Goal: Transaction & Acquisition: Book appointment/travel/reservation

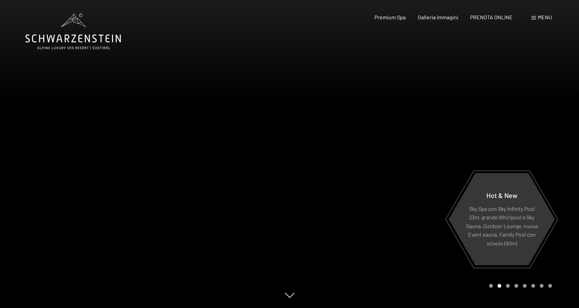
click at [540, 17] on span "Menu" at bounding box center [545, 17] width 14 height 6
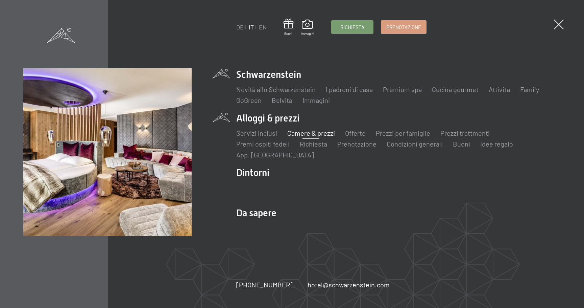
click at [298, 131] on link "Camere & prezzi" at bounding box center [311, 133] width 48 height 8
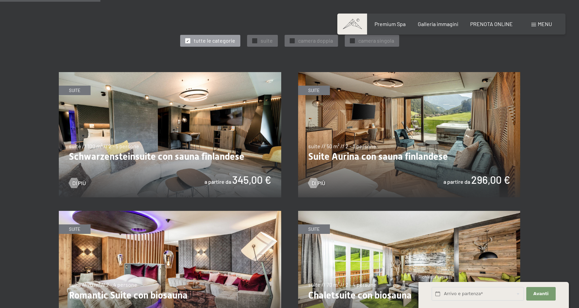
scroll to position [372, 0]
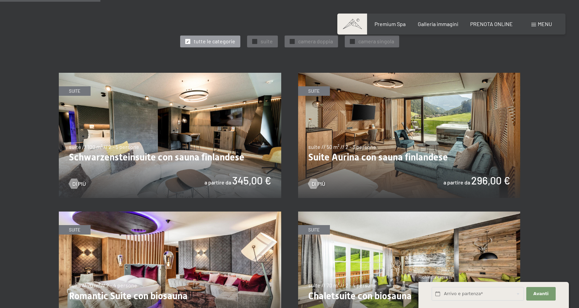
click at [399, 137] on img at bounding box center [409, 135] width 222 height 125
click at [161, 143] on img at bounding box center [170, 135] width 222 height 125
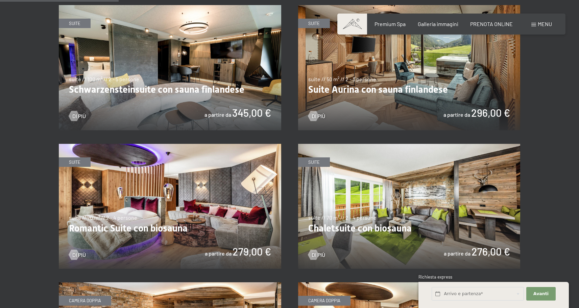
click at [126, 193] on img at bounding box center [170, 206] width 222 height 125
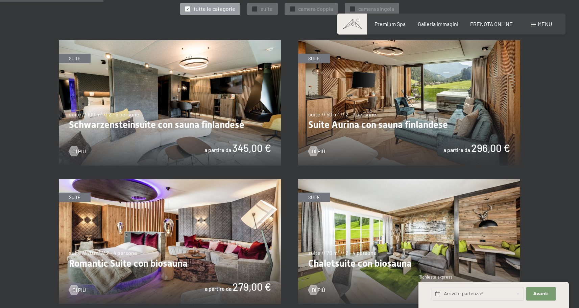
scroll to position [372, 0]
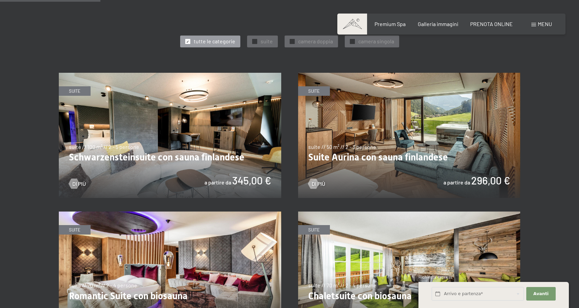
click at [399, 135] on img at bounding box center [409, 135] width 222 height 125
click at [171, 130] on img at bounding box center [170, 135] width 222 height 125
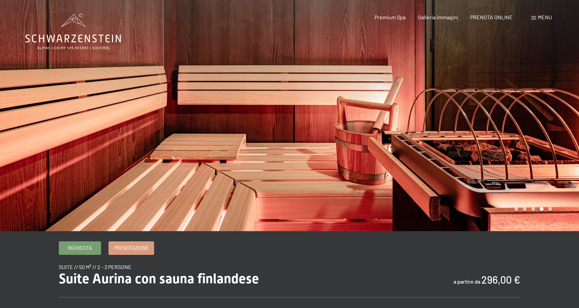
click at [461, 131] on div at bounding box center [435, 115] width 290 height 231
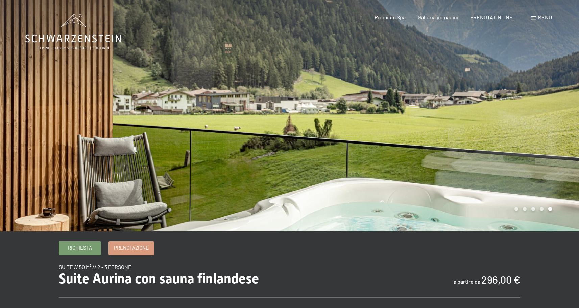
click at [461, 131] on div at bounding box center [435, 115] width 290 height 231
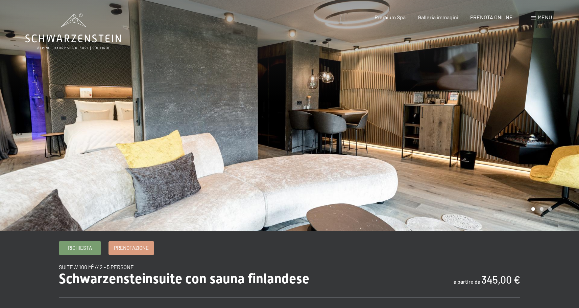
click at [560, 125] on div at bounding box center [435, 115] width 290 height 231
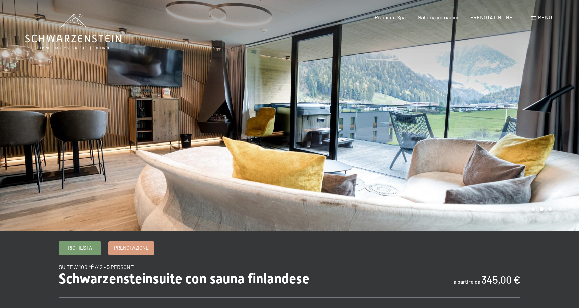
click at [560, 125] on div at bounding box center [435, 115] width 290 height 231
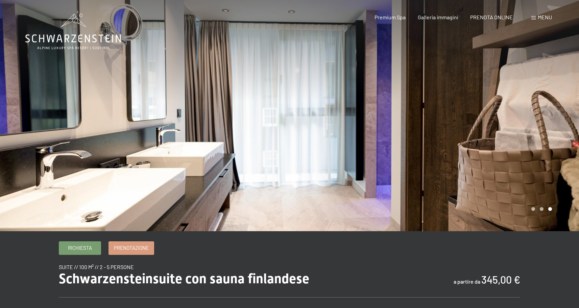
click at [560, 125] on div at bounding box center [435, 115] width 290 height 231
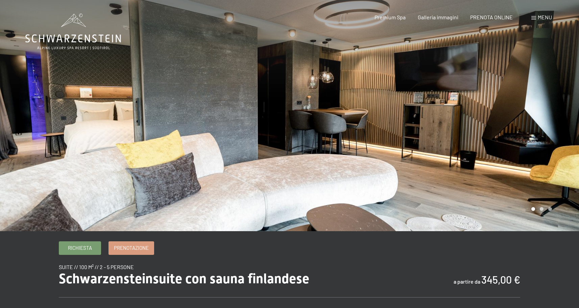
click at [560, 125] on div at bounding box center [435, 115] width 290 height 231
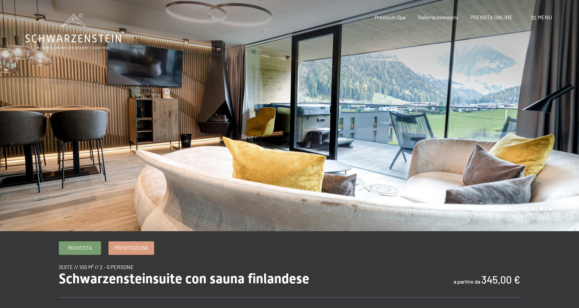
click at [560, 125] on div at bounding box center [435, 115] width 290 height 231
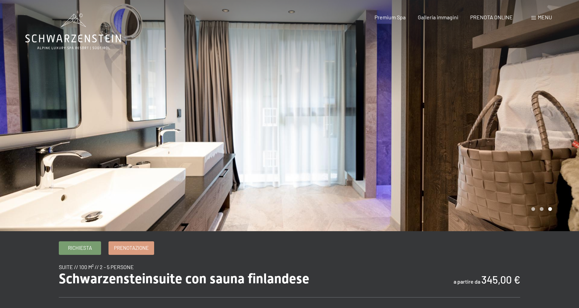
click at [560, 125] on div at bounding box center [435, 115] width 290 height 231
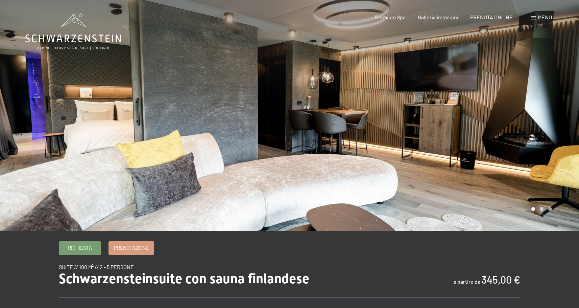
click at [560, 125] on div at bounding box center [435, 115] width 290 height 231
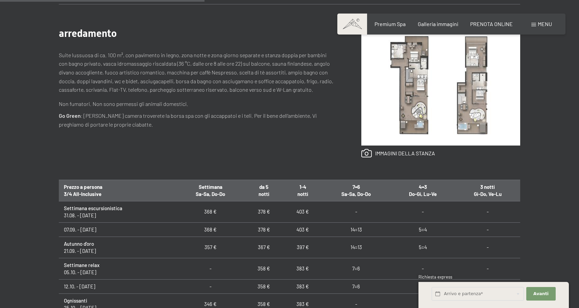
scroll to position [304, 0]
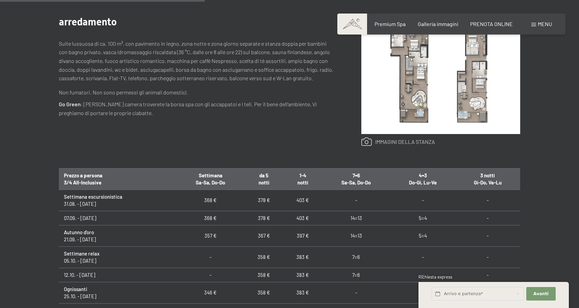
click at [380, 141] on link at bounding box center [398, 141] width 74 height 9
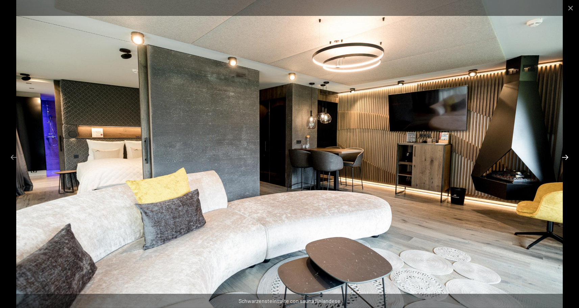
click at [565, 158] on button "Next slide" at bounding box center [565, 156] width 14 height 13
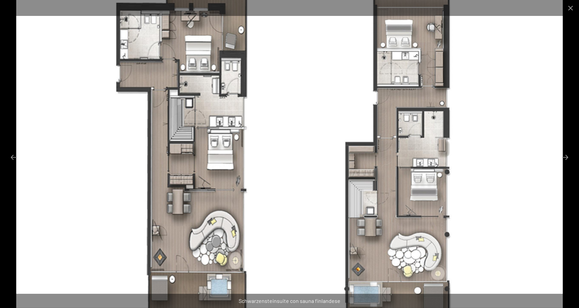
click at [314, 165] on img at bounding box center [289, 154] width 547 height 308
drag, startPoint x: 312, startPoint y: 165, endPoint x: 315, endPoint y: 133, distance: 31.5
click at [315, 133] on img at bounding box center [289, 154] width 547 height 308
drag, startPoint x: 315, startPoint y: 133, endPoint x: 309, endPoint y: 152, distance: 19.7
click at [309, 152] on img at bounding box center [289, 154] width 547 height 308
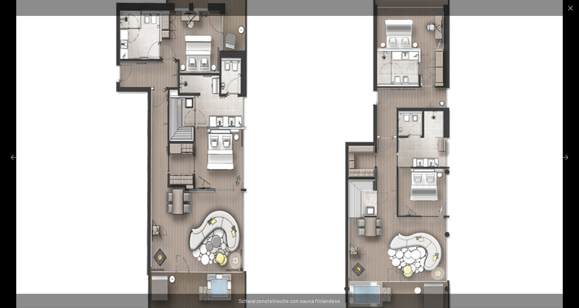
click at [302, 185] on img at bounding box center [289, 154] width 547 height 308
click at [569, 9] on button "Close gallery" at bounding box center [570, 8] width 17 height 16
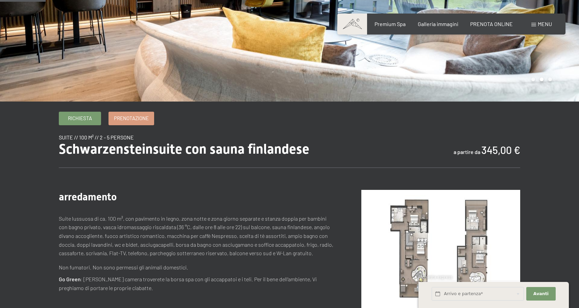
scroll to position [68, 0]
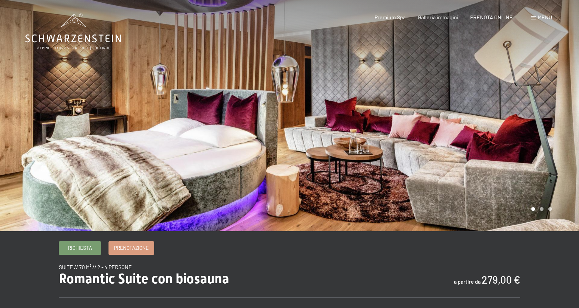
click at [559, 114] on div at bounding box center [435, 115] width 290 height 231
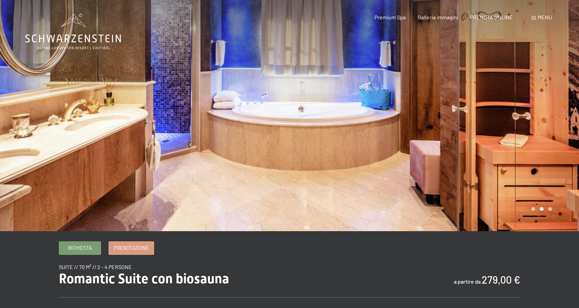
click at [559, 114] on div at bounding box center [435, 115] width 290 height 231
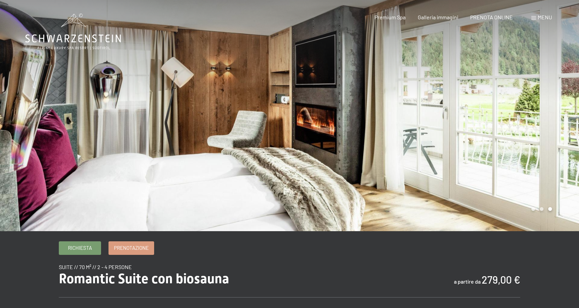
click at [559, 114] on div at bounding box center [435, 115] width 290 height 231
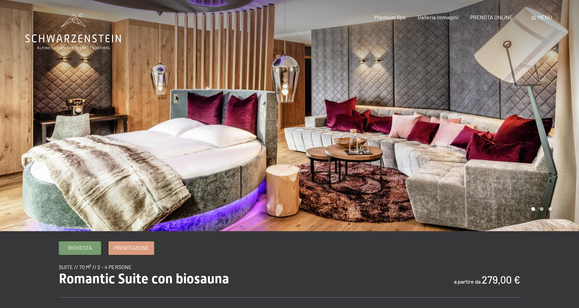
click at [559, 114] on div at bounding box center [435, 115] width 290 height 231
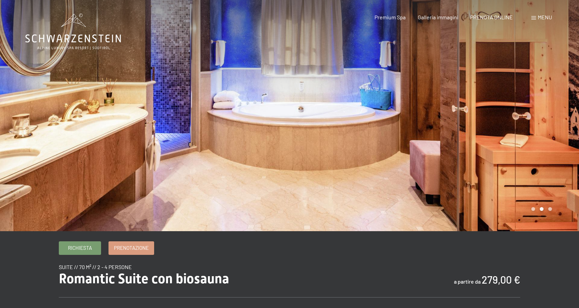
click at [559, 114] on div at bounding box center [435, 115] width 290 height 231
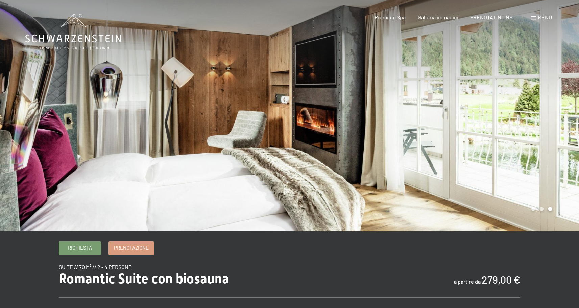
click at [559, 114] on div at bounding box center [435, 115] width 290 height 231
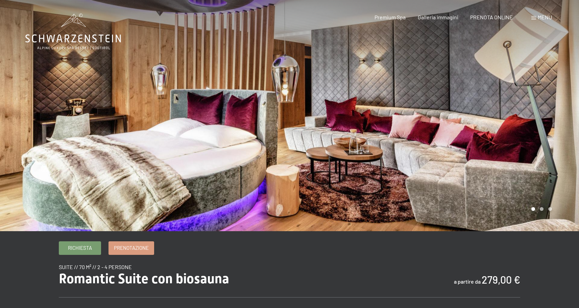
click at [559, 114] on div at bounding box center [435, 115] width 290 height 231
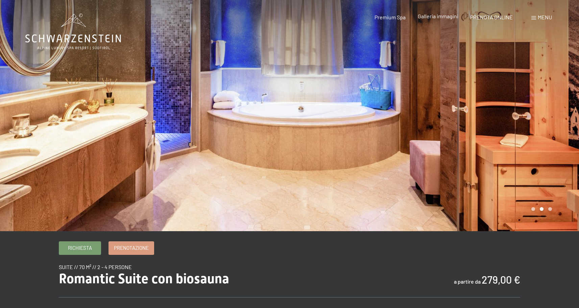
click at [433, 16] on span "Galleria immagini" at bounding box center [438, 16] width 41 height 6
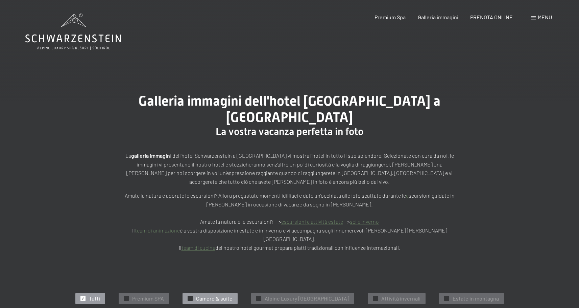
click at [189, 296] on span "✓" at bounding box center [190, 298] width 3 height 5
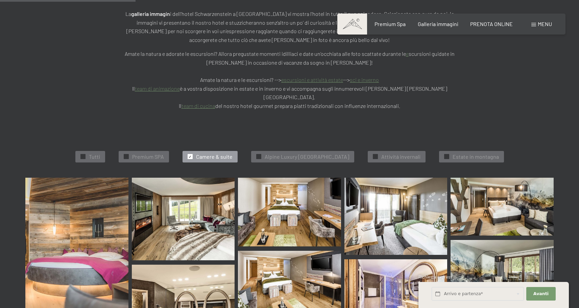
scroll to position [36, 0]
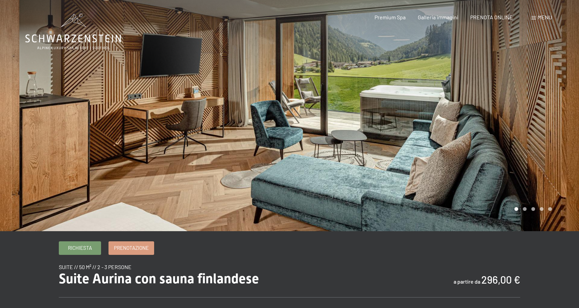
click at [546, 128] on div at bounding box center [435, 115] width 290 height 231
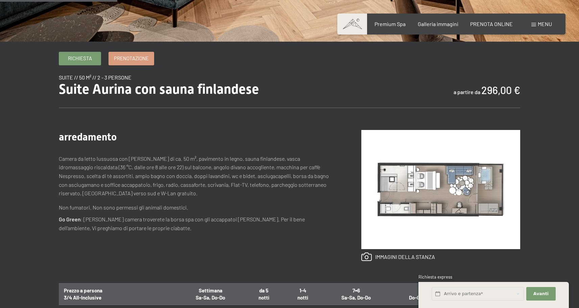
scroll to position [203, 0]
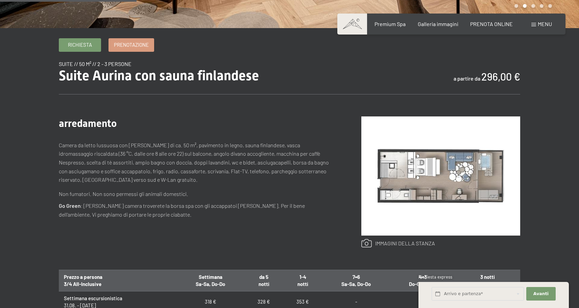
click at [367, 243] on link at bounding box center [398, 243] width 74 height 9
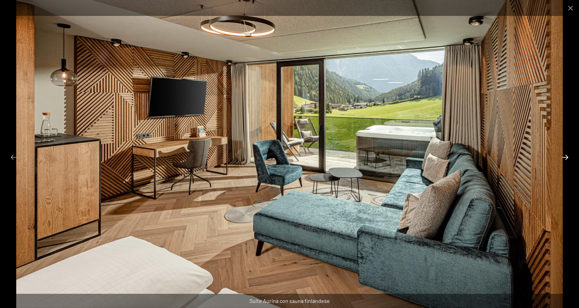
click at [565, 156] on button "Next slide" at bounding box center [565, 156] width 14 height 13
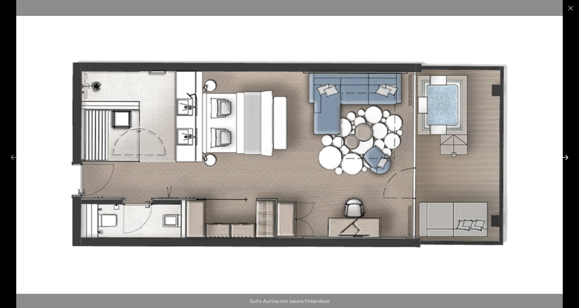
click at [567, 156] on button "Next slide" at bounding box center [565, 156] width 14 height 13
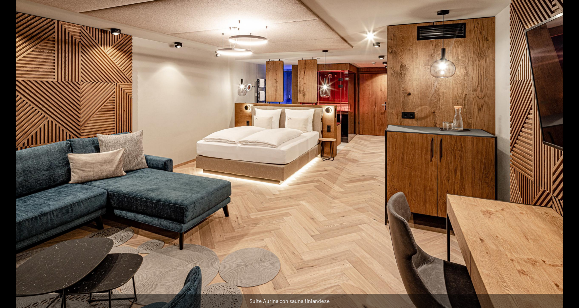
click at [567, 156] on button "Next slide" at bounding box center [568, 156] width 14 height 13
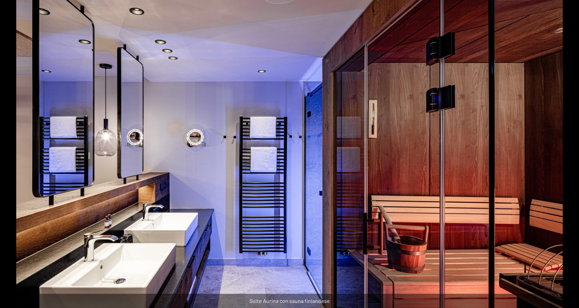
click at [567, 156] on button "Next slide" at bounding box center [568, 156] width 14 height 13
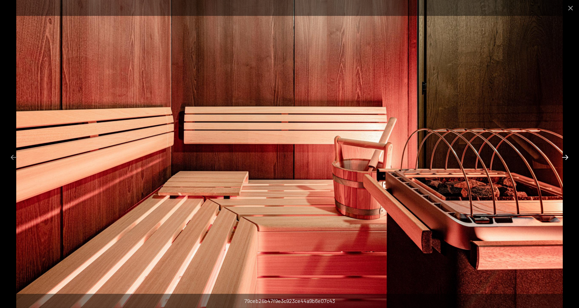
click at [567, 156] on button "Next slide" at bounding box center [565, 156] width 14 height 13
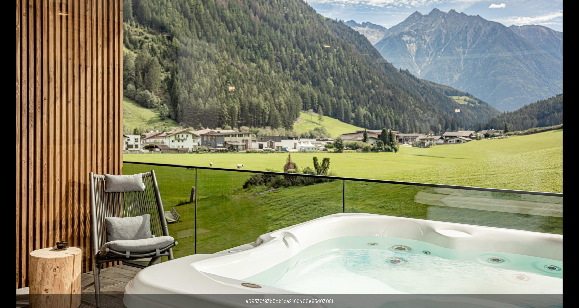
click at [567, 156] on button "Next slide" at bounding box center [568, 156] width 14 height 13
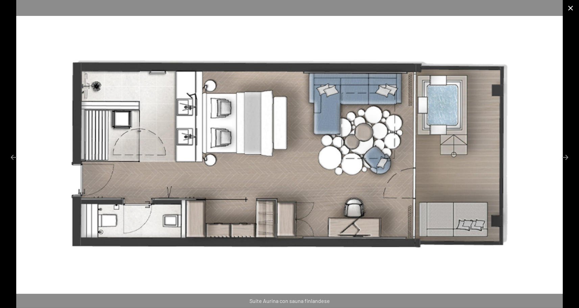
click at [568, 6] on button "Close gallery" at bounding box center [570, 8] width 17 height 16
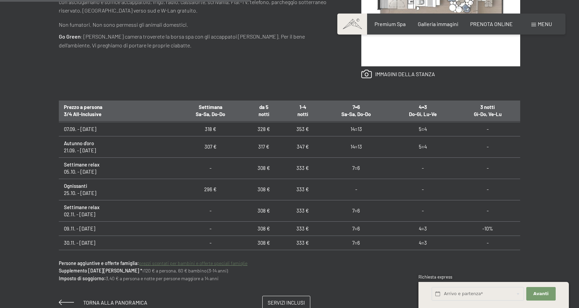
scroll to position [0, 0]
